Goal: Task Accomplishment & Management: Manage account settings

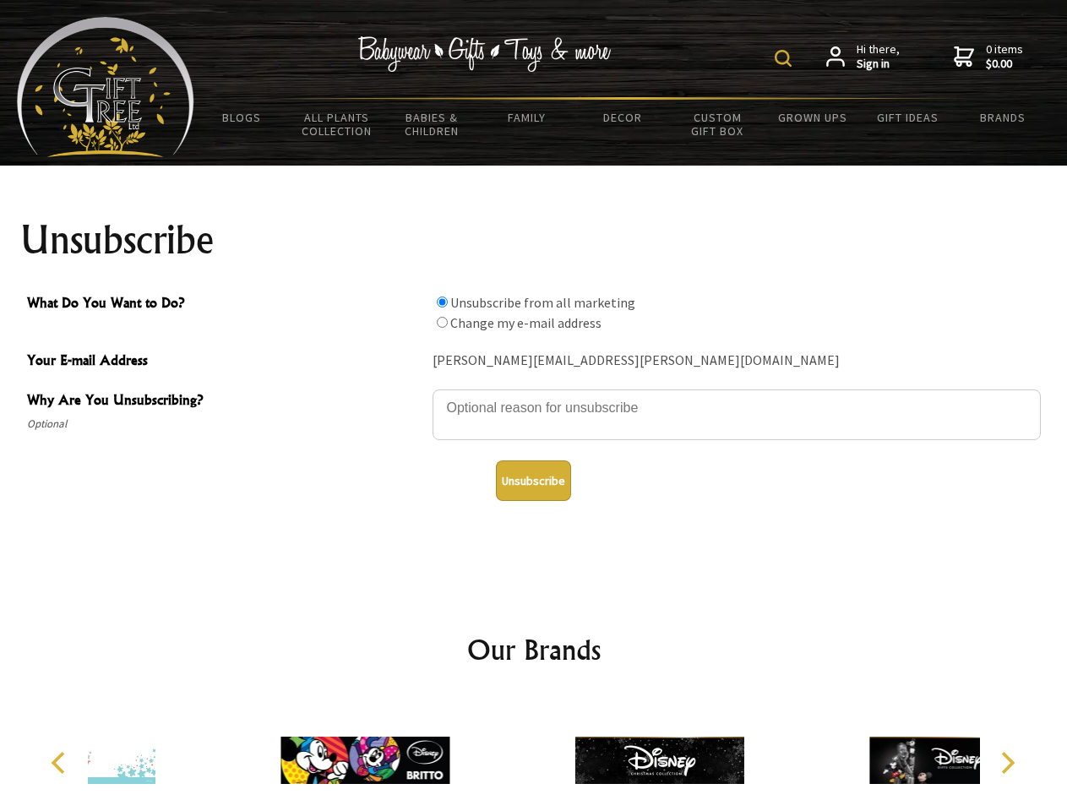
click at [786, 58] on img at bounding box center [783, 58] width 17 height 17
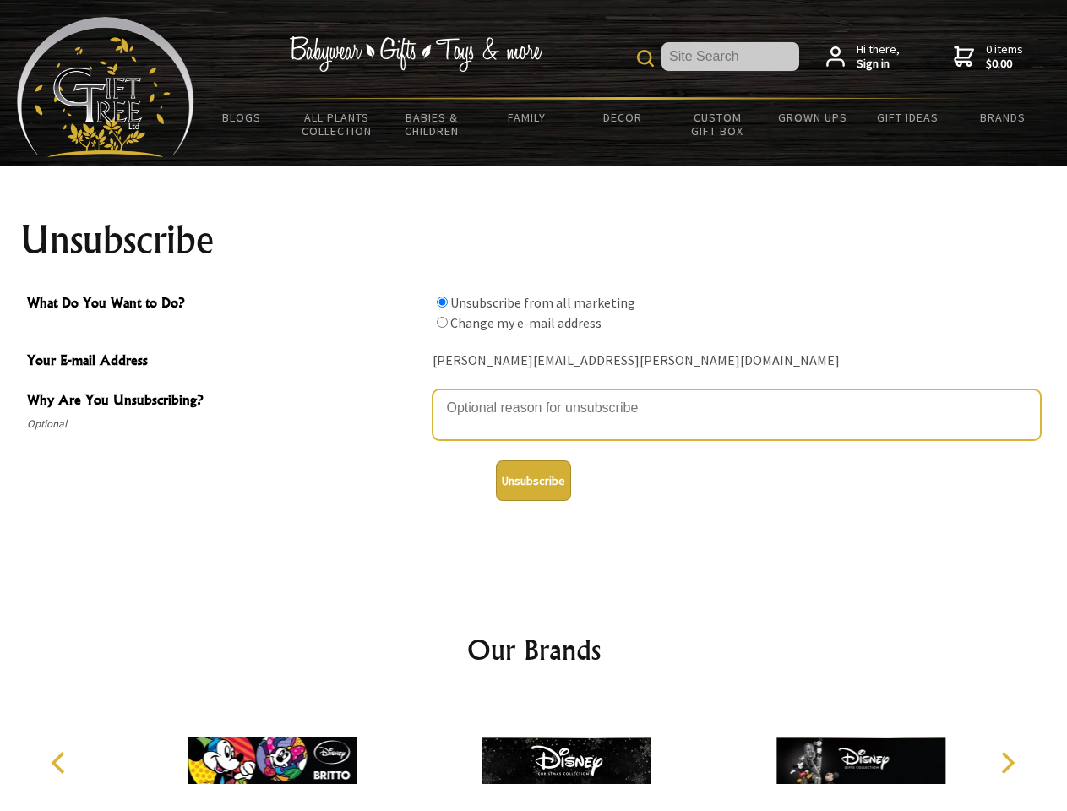
click at [534, 395] on textarea "Why Are You Unsubscribing?" at bounding box center [737, 414] width 608 height 51
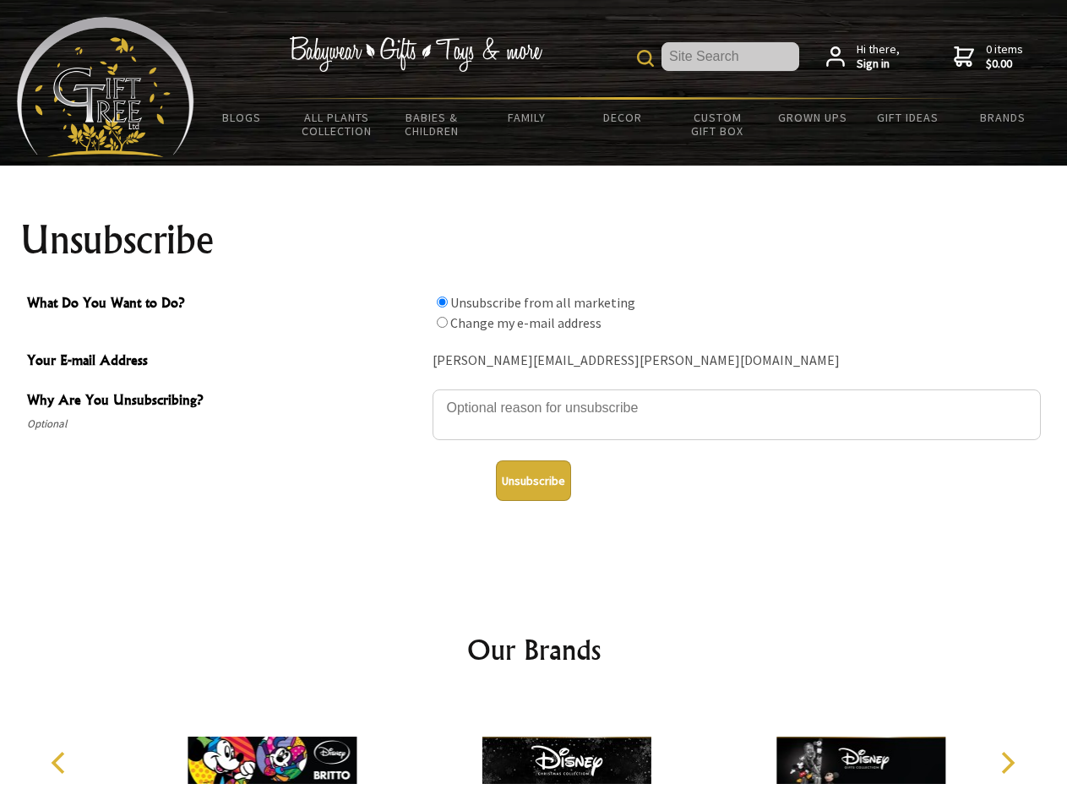
click at [442, 302] on input "What Do You Want to Do?" at bounding box center [442, 302] width 11 height 11
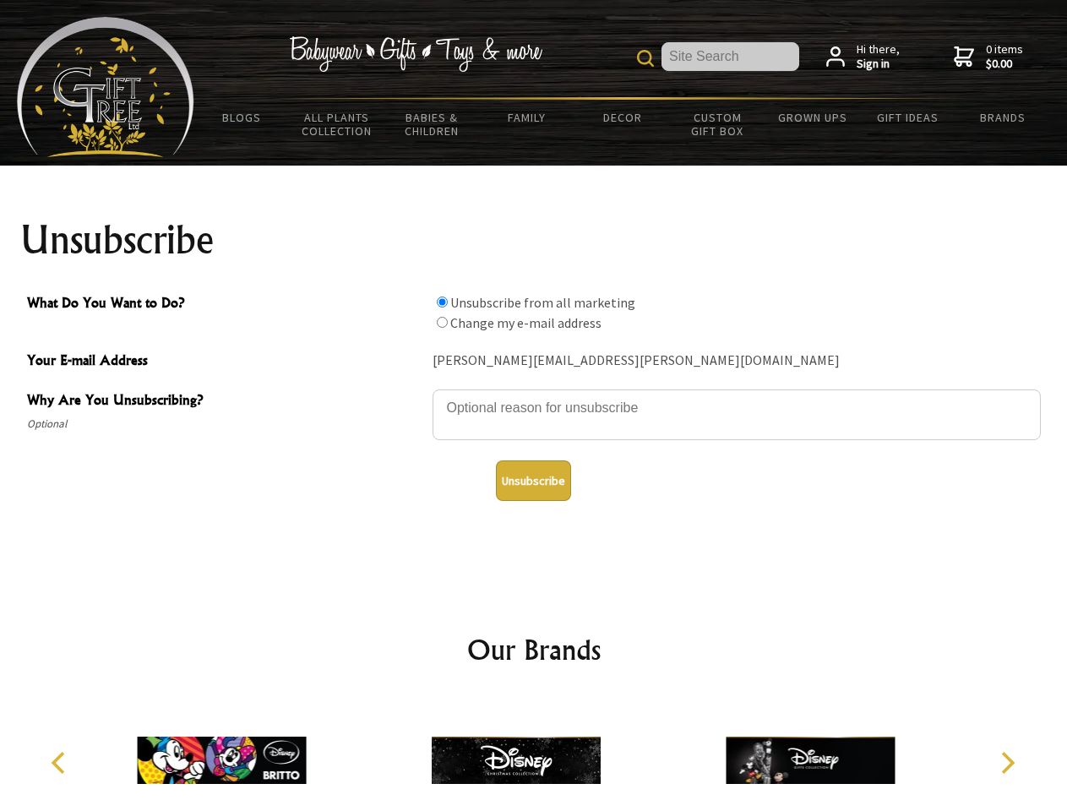
click at [442, 322] on input "What Do You Want to Do?" at bounding box center [442, 322] width 11 height 11
radio input "true"
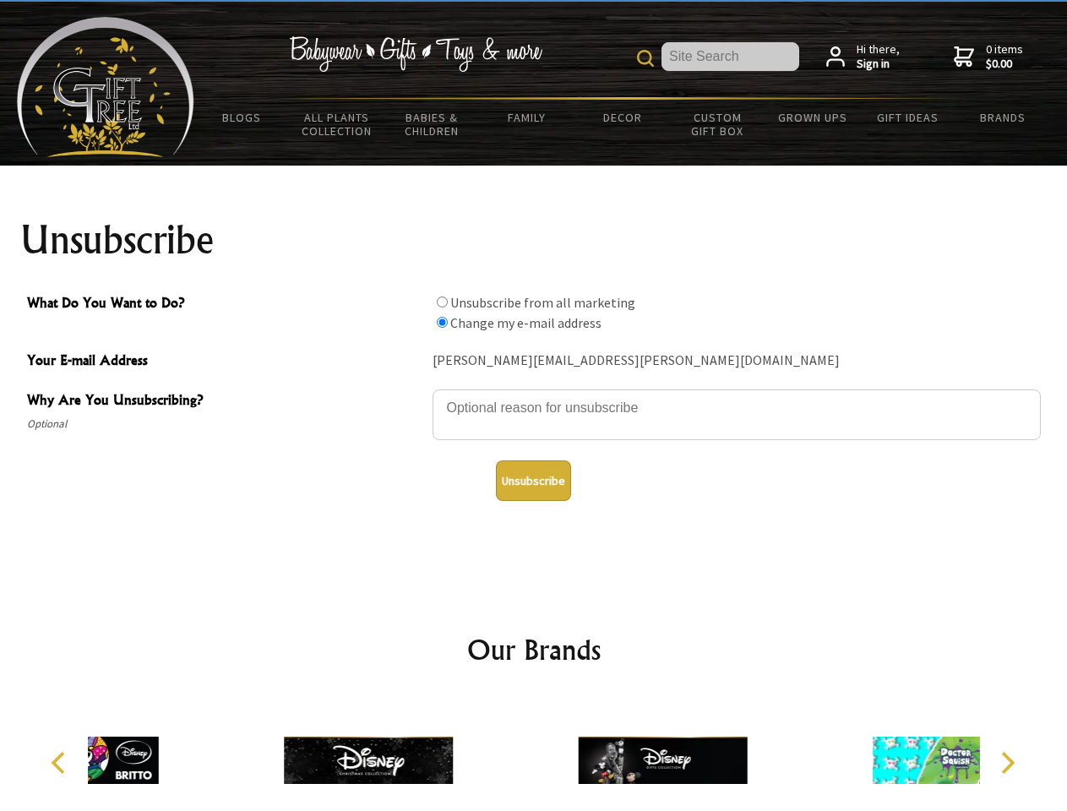
click at [533, 481] on button "Unsubscribe" at bounding box center [533, 480] width 75 height 41
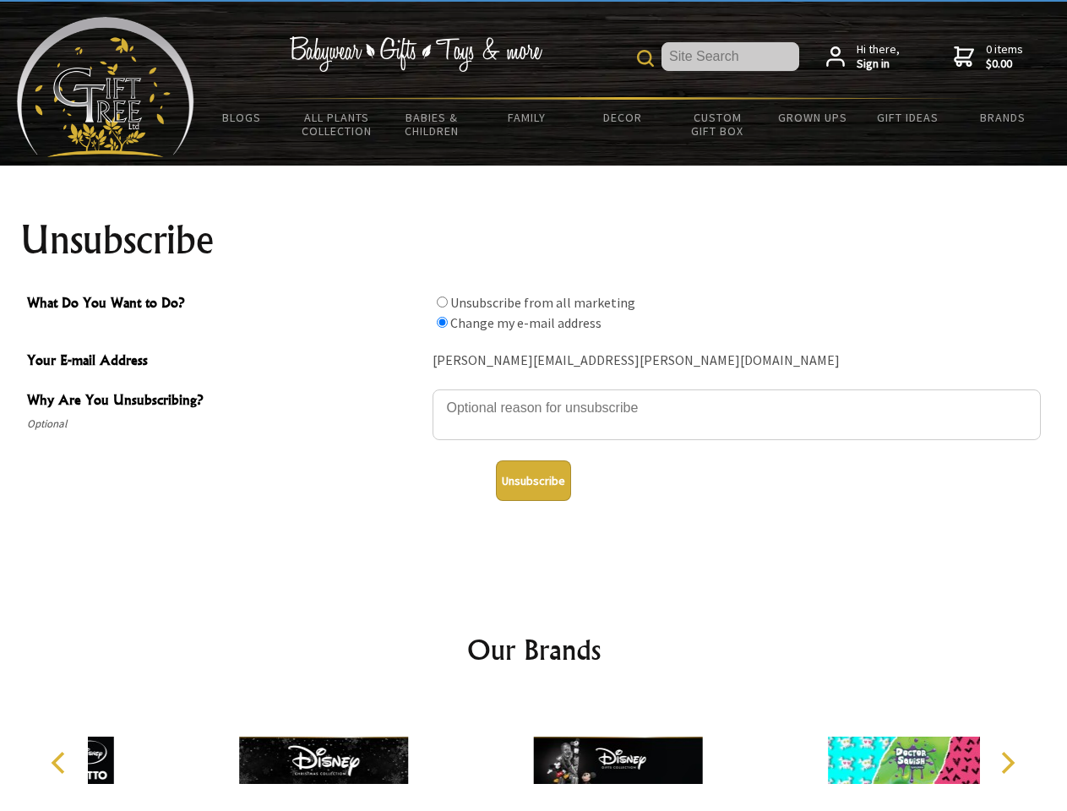
click at [534, 754] on img at bounding box center [617, 760] width 169 height 127
click at [61, 763] on icon "Previous" at bounding box center [60, 763] width 22 height 22
click at [1007, 763] on icon "Next" at bounding box center [1006, 763] width 22 height 22
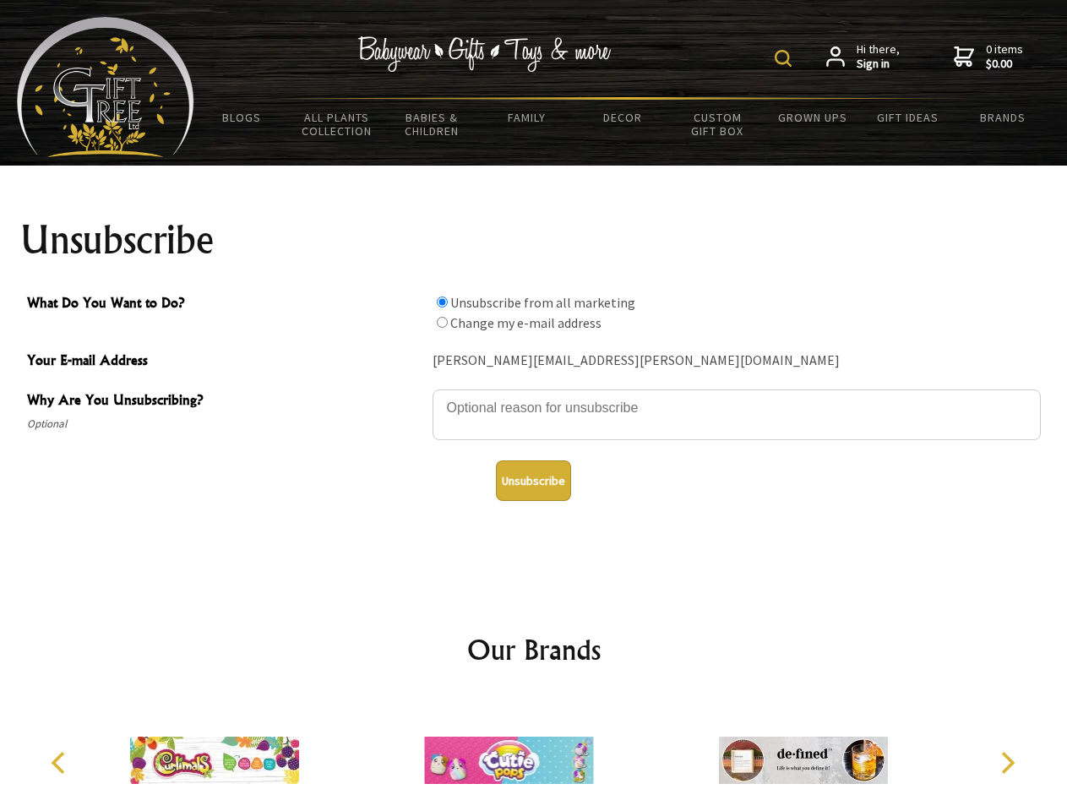
click at [786, 58] on img at bounding box center [783, 58] width 17 height 17
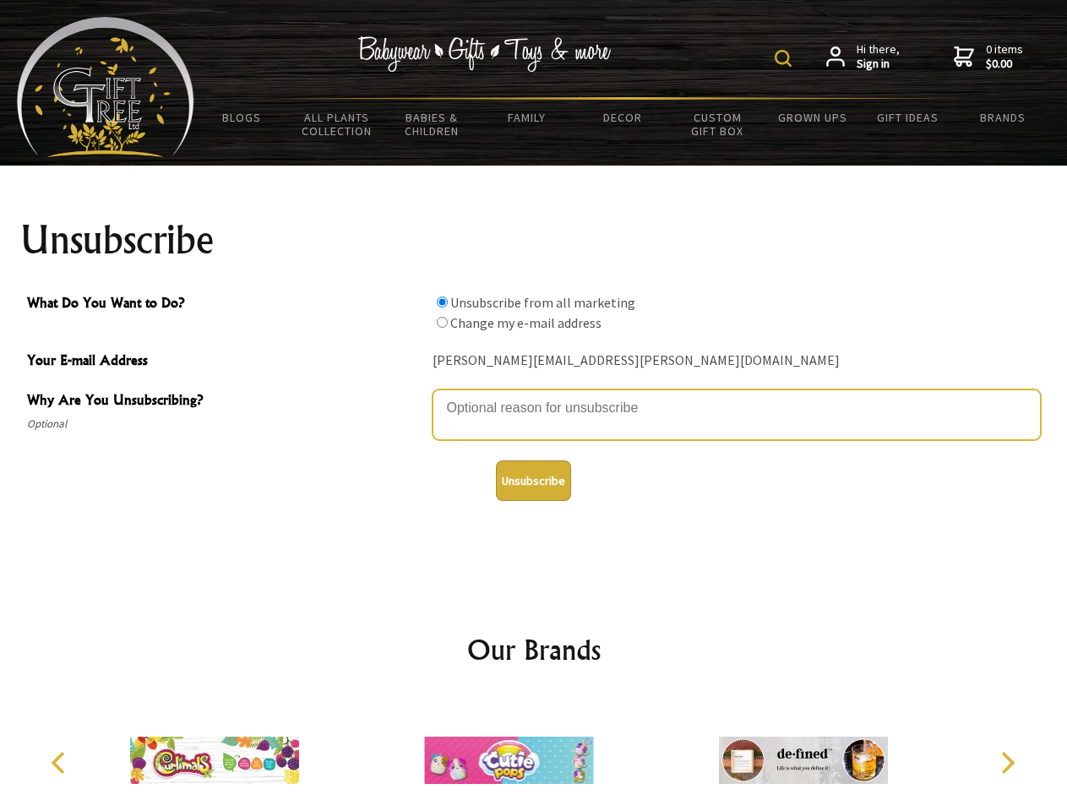
click at [534, 395] on textarea "Why Are You Unsubscribing?" at bounding box center [737, 414] width 608 height 51
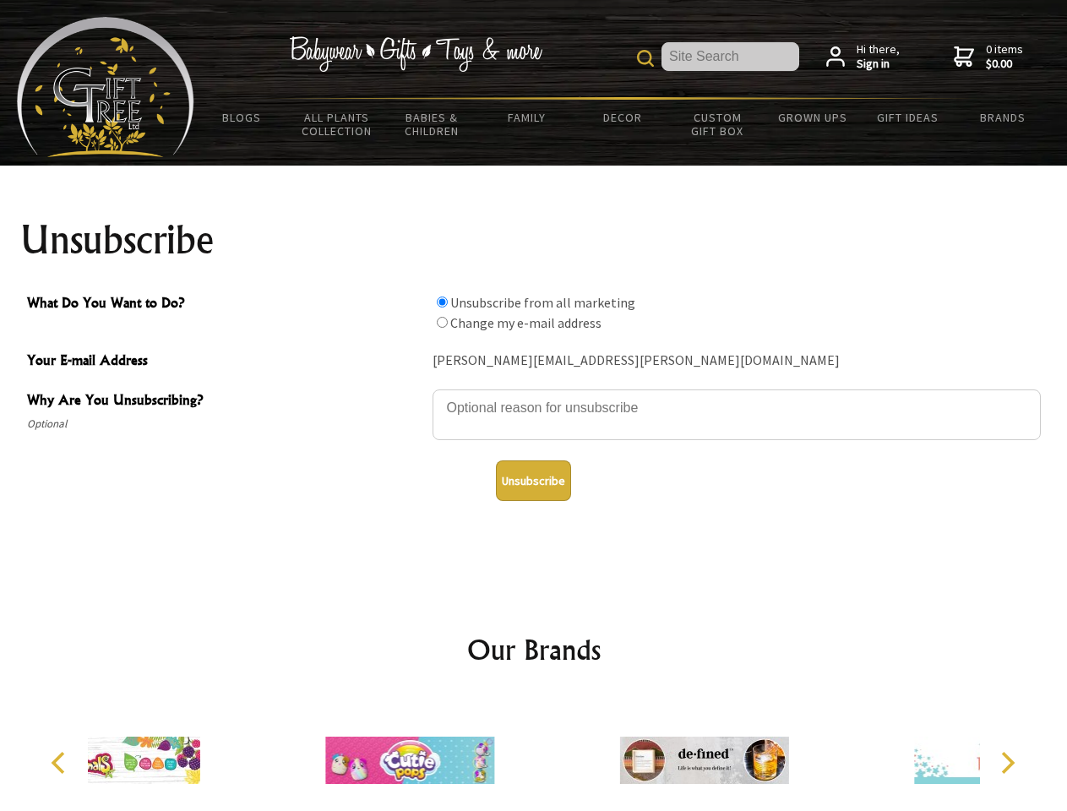
click at [442, 302] on input "What Do You Want to Do?" at bounding box center [442, 302] width 11 height 11
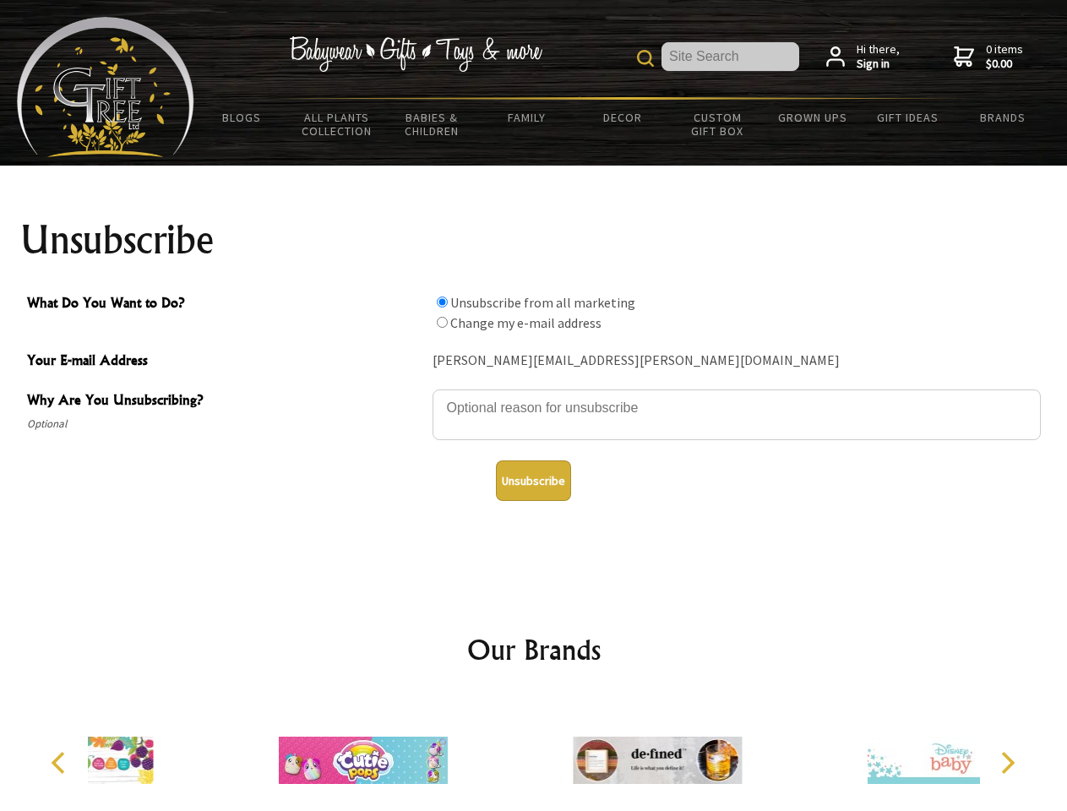
click at [442, 322] on input "What Do You Want to Do?" at bounding box center [442, 322] width 11 height 11
radio input "true"
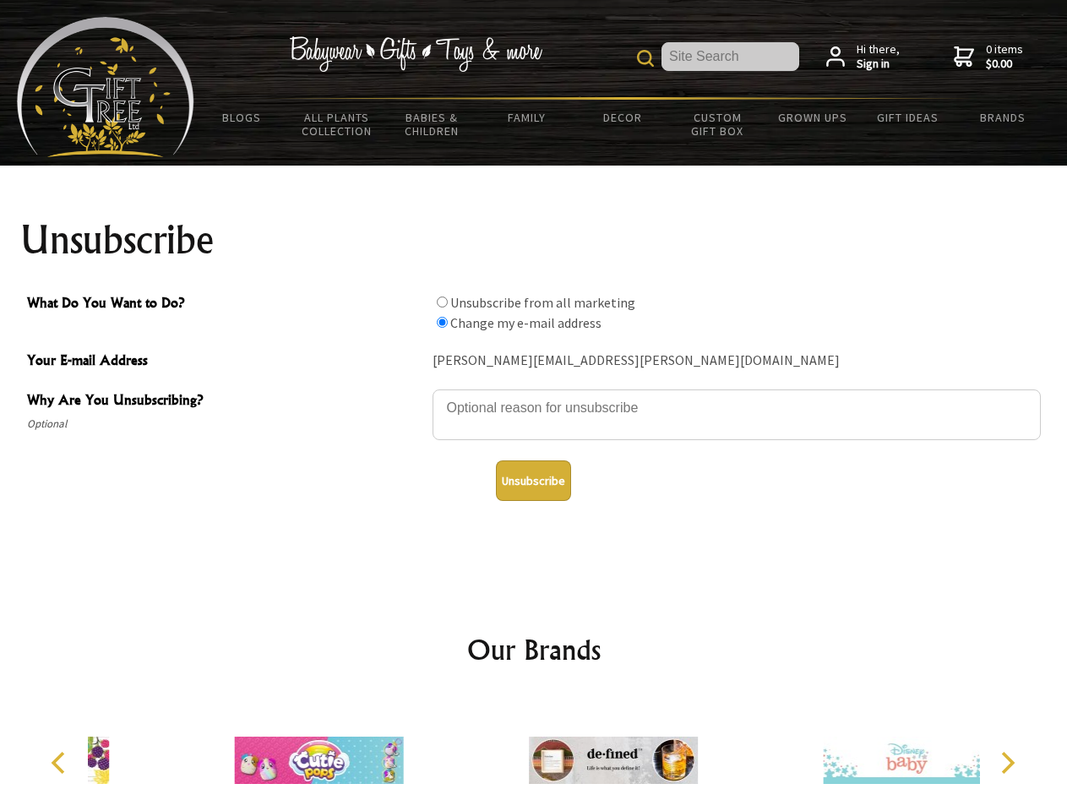
click at [533, 481] on button "Unsubscribe" at bounding box center [533, 480] width 75 height 41
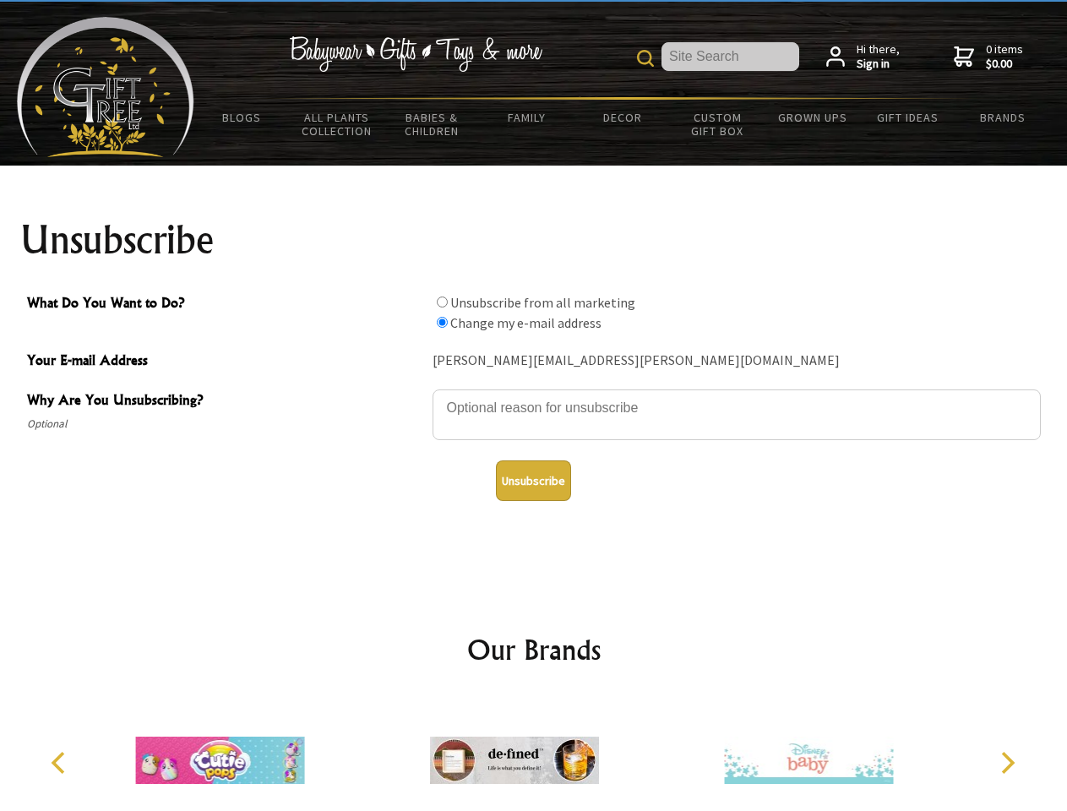
click at [61, 763] on icon "Previous" at bounding box center [60, 763] width 22 height 22
click at [1007, 763] on icon "Next" at bounding box center [1006, 763] width 22 height 22
